Goal: Check status: Check status

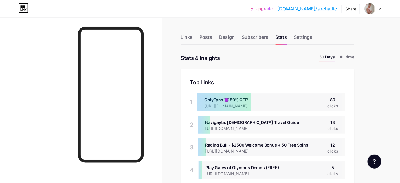
scroll to position [183, 400]
click at [248, 40] on div "Subscribers" at bounding box center [254, 39] width 27 height 10
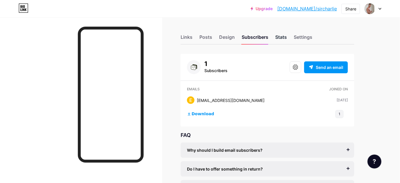
click at [279, 37] on div "Stats" at bounding box center [281, 39] width 12 height 10
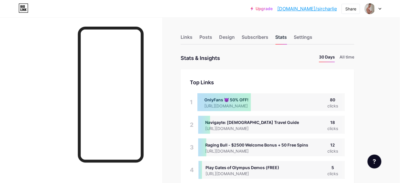
scroll to position [183, 400]
click at [348, 57] on li "All time" at bounding box center [346, 58] width 15 height 8
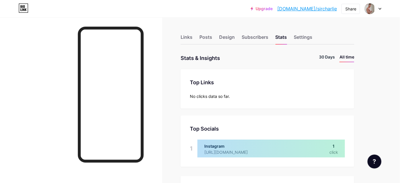
click at [326, 57] on li "30 Days" at bounding box center [327, 58] width 16 height 8
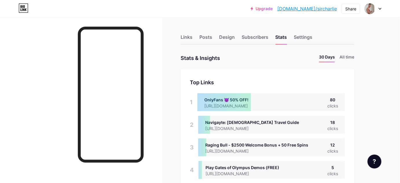
scroll to position [0, 0]
